Goal: Information Seeking & Learning: Get advice/opinions

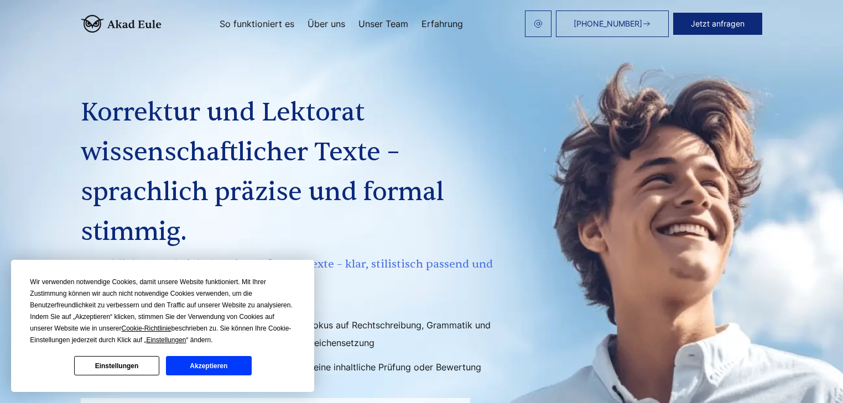
click at [132, 367] on button "Einstellungen" at bounding box center [116, 365] width 85 height 19
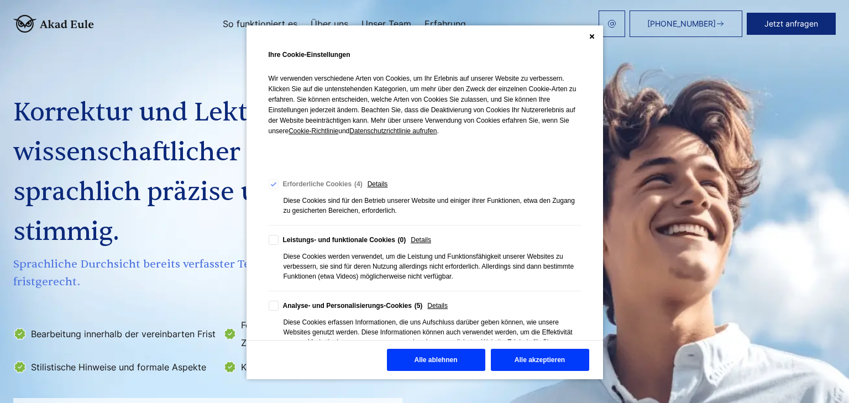
click at [458, 359] on button "Alle ablehnen" at bounding box center [436, 360] width 98 height 22
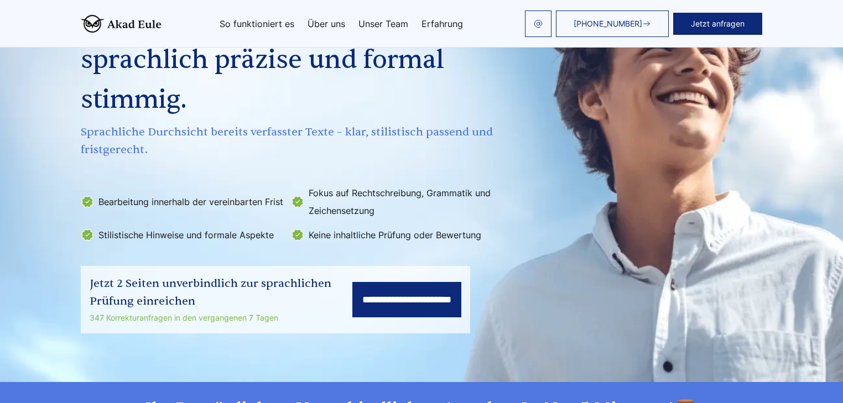
scroll to position [133, 0]
click at [352, 295] on input "**********" at bounding box center [406, 298] width 109 height 35
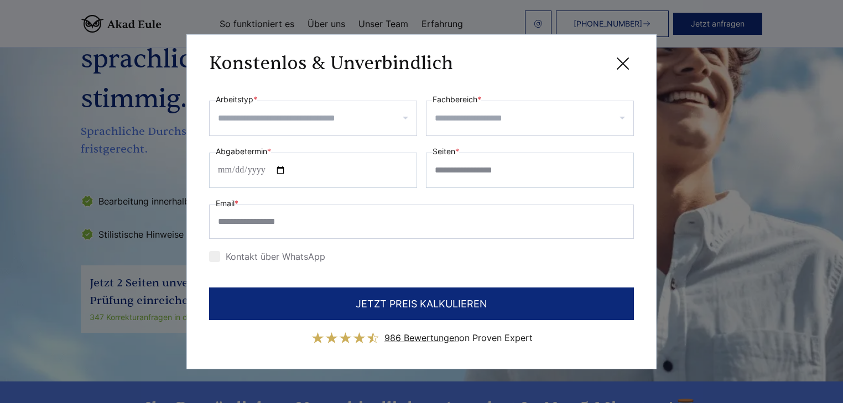
click at [266, 127] on input "Arbeitstyp *" at bounding box center [317, 118] width 198 height 18
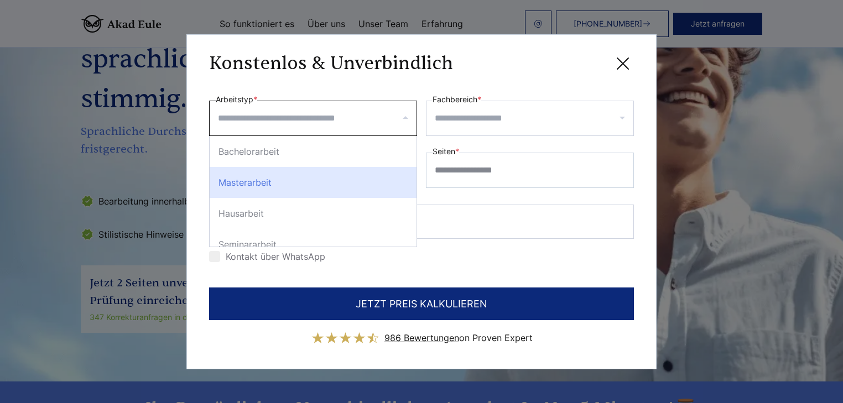
click at [249, 198] on div "Masterarbeit" at bounding box center [313, 182] width 207 height 31
select select "**"
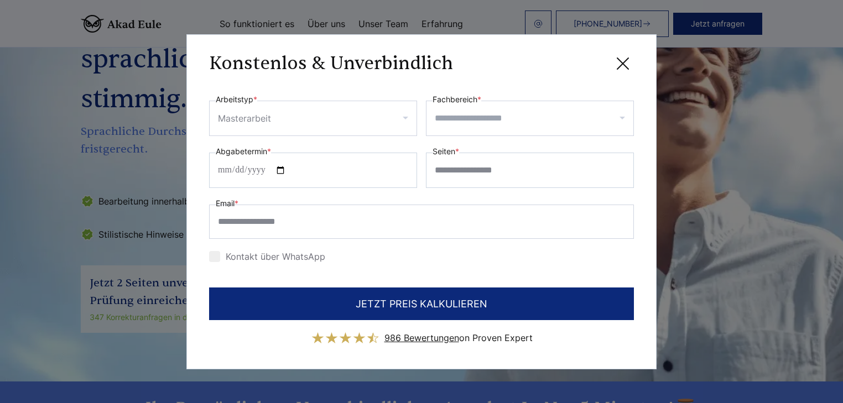
click at [447, 136] on div at bounding box center [530, 118] width 208 height 35
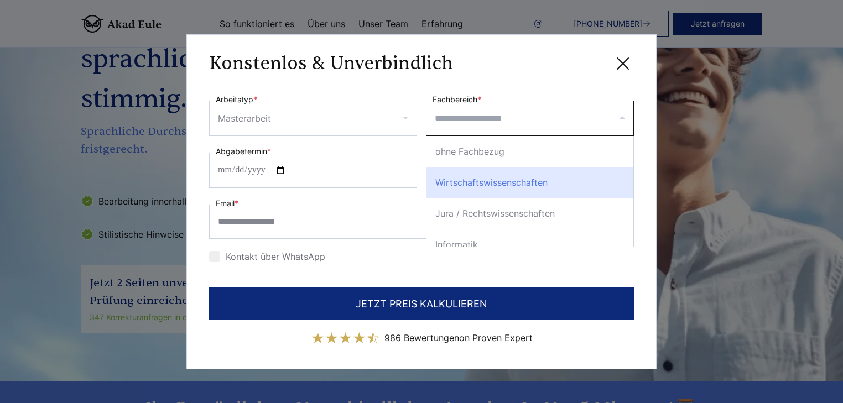
click at [480, 198] on div "Wirtschaftswissenschaften" at bounding box center [529, 182] width 207 height 31
select select "*"
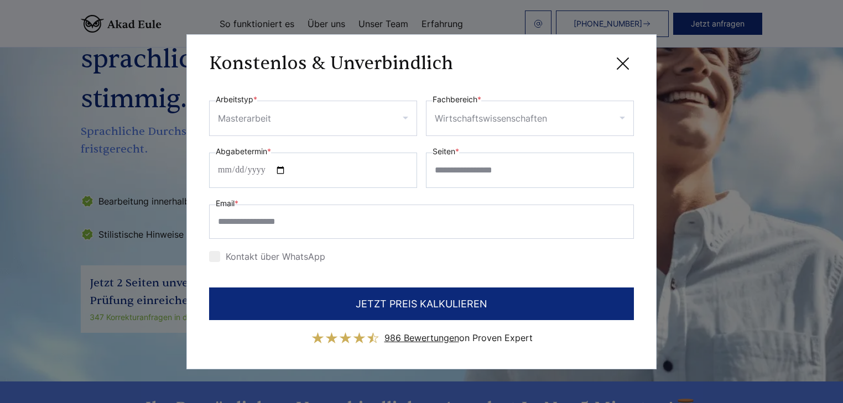
click at [427, 332] on span "986 Bewertungen" at bounding box center [421, 337] width 75 height 11
click at [628, 75] on icon at bounding box center [623, 64] width 22 height 22
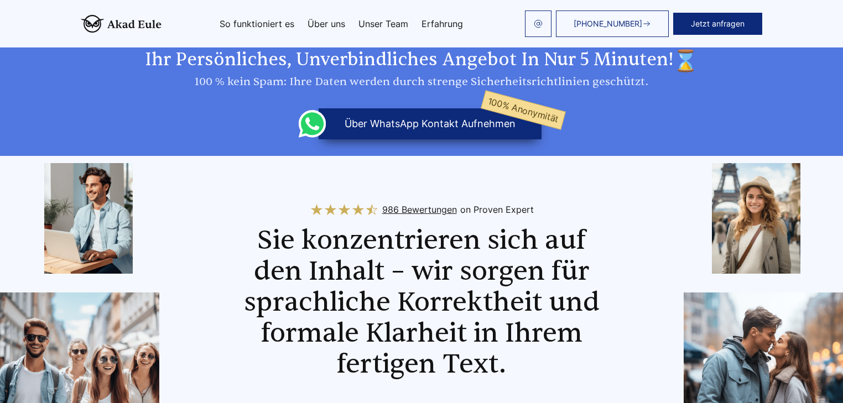
scroll to position [487, 0]
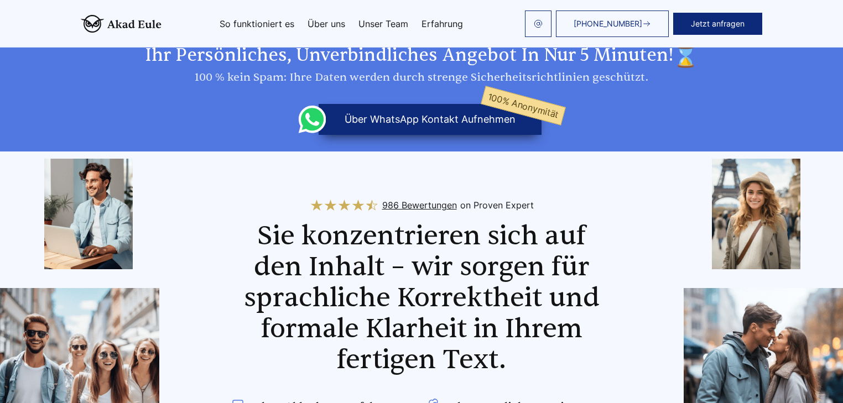
click at [393, 19] on link "Unser Team" at bounding box center [383, 23] width 50 height 9
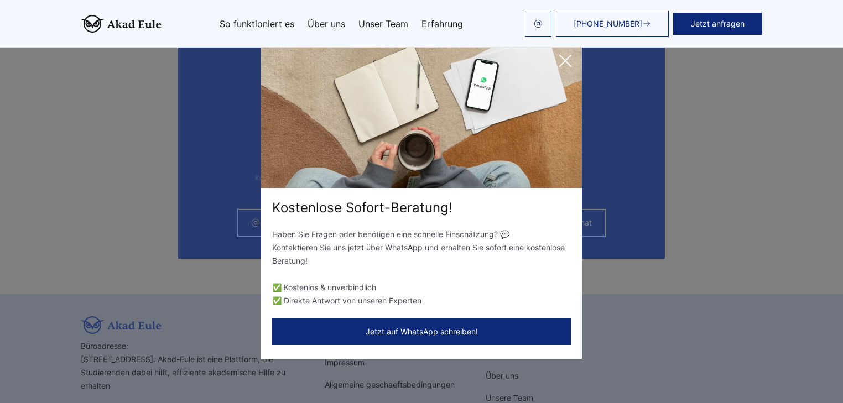
scroll to position [2901, 0]
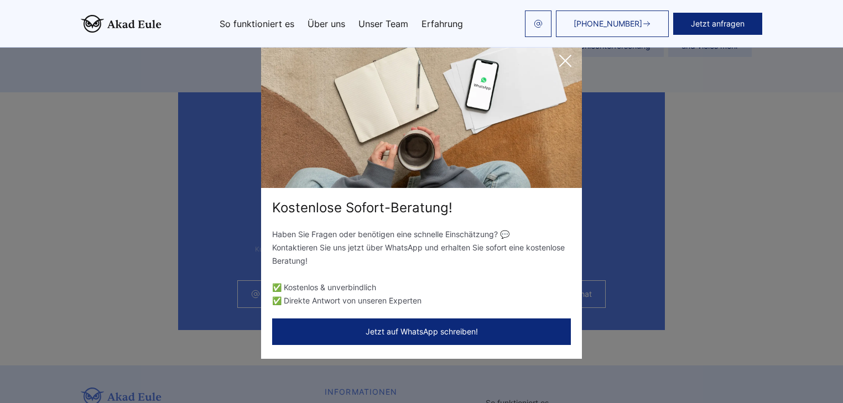
click at [565, 59] on icon at bounding box center [565, 61] width 22 height 22
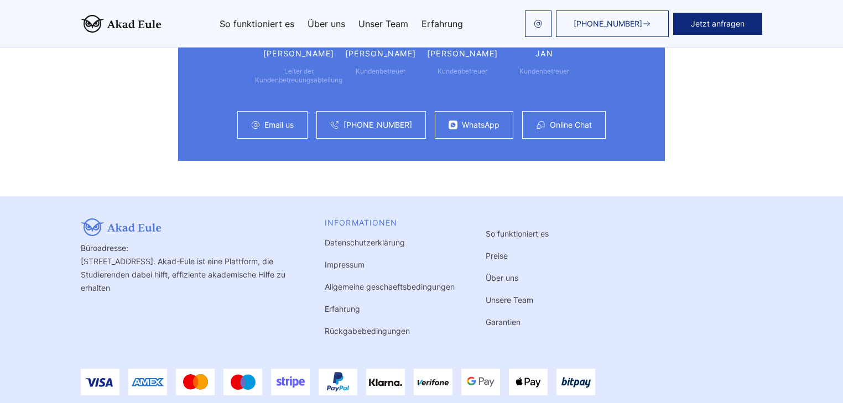
scroll to position [3079, 0]
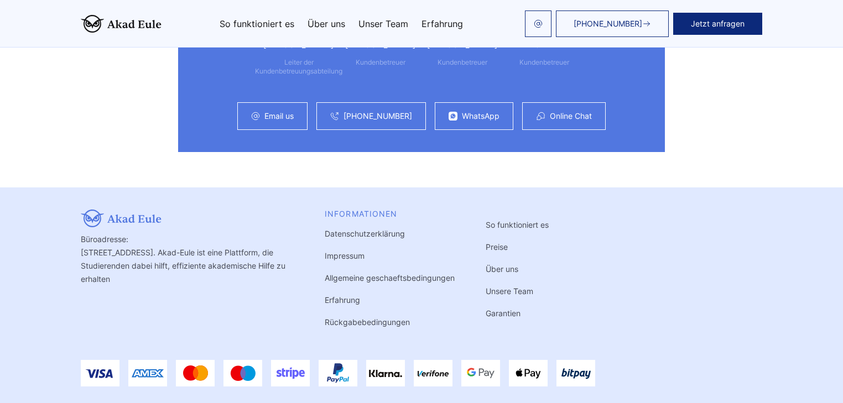
click at [422, 403] on link "986 Bewertungen" at bounding box center [432, 410] width 55 height 8
